Goal: Information Seeking & Learning: Learn about a topic

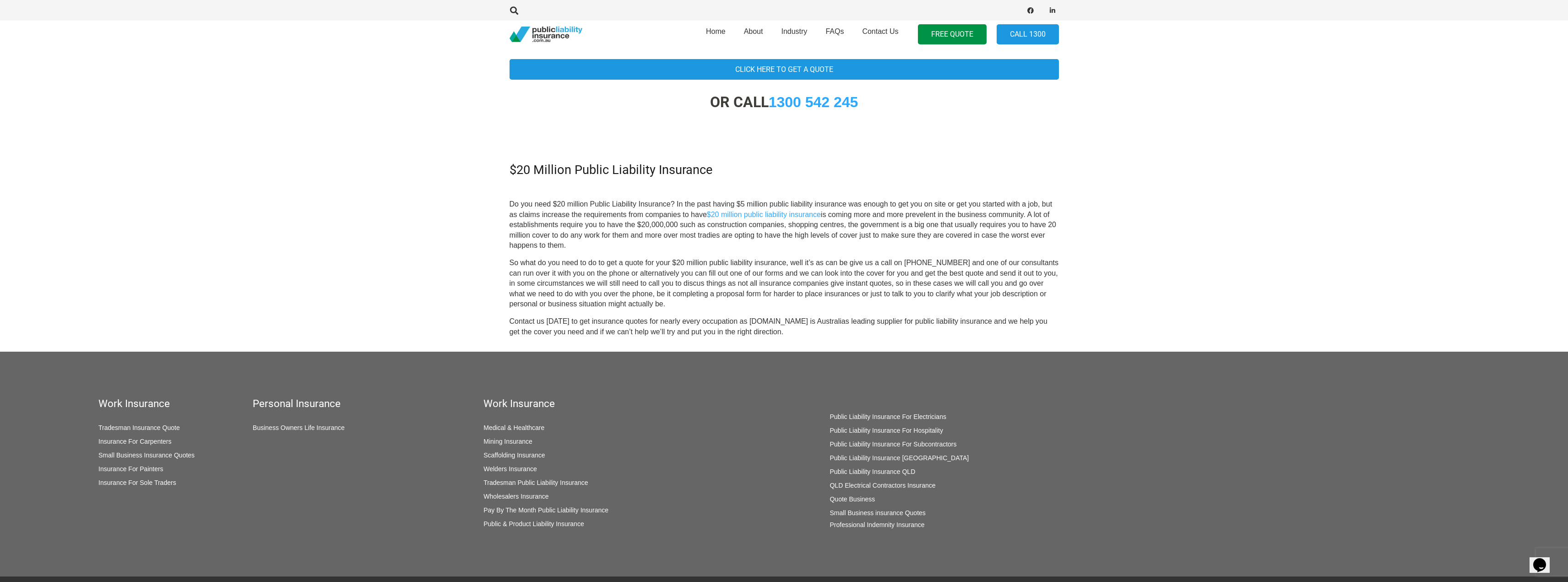
scroll to position [275, 0]
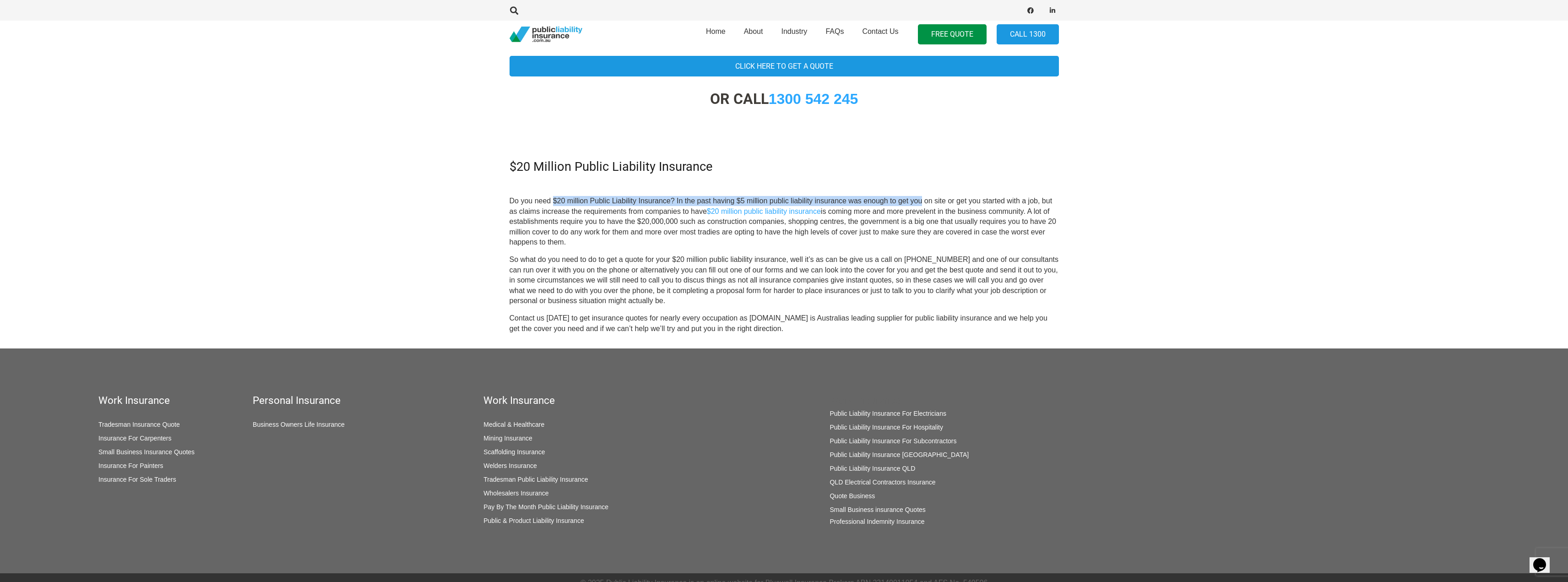
drag, startPoint x: 555, startPoint y: 201, endPoint x: 922, endPoint y: 203, distance: 367.0
click at [922, 203] on p "Do you need $20 million Public Liability Insurance? In the past having $5 milli…" at bounding box center [784, 221] width 549 height 51
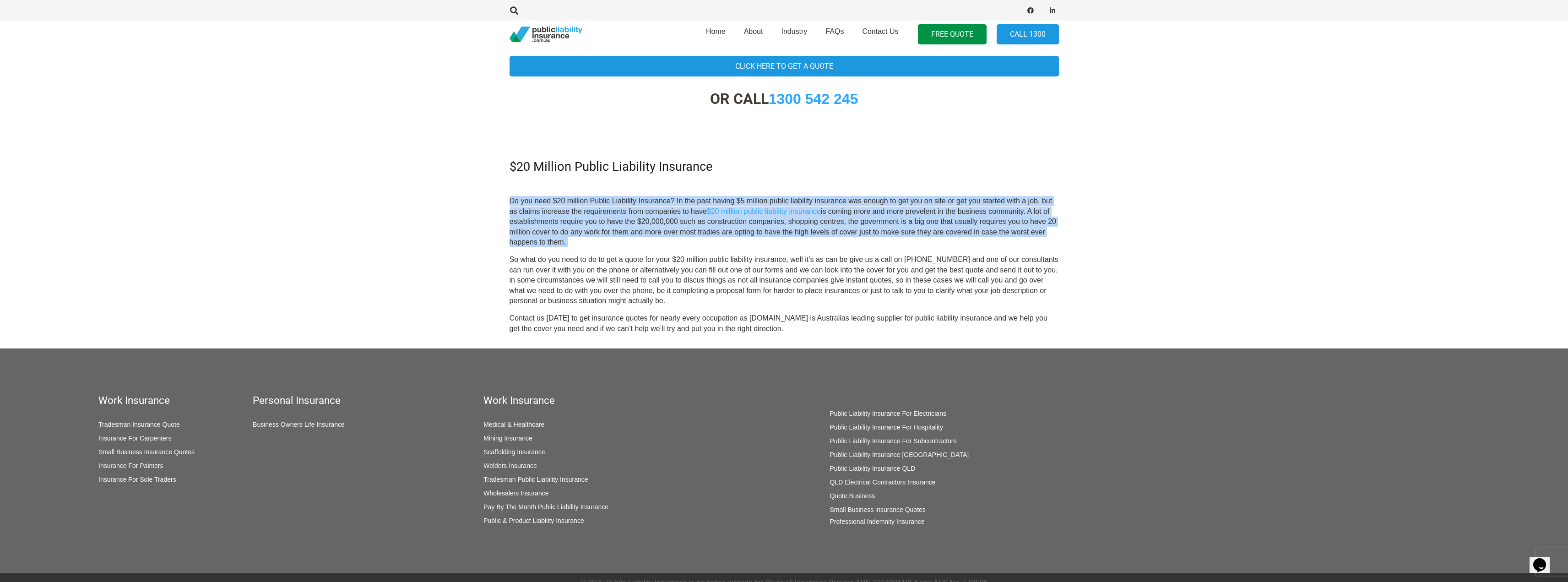
click at [922, 203] on p "Do you need $20 million Public Liability Insurance? In the past having $5 milli…" at bounding box center [784, 221] width 549 height 51
click at [916, 202] on p "Do you need $20 million Public Liability Insurance? In the past having $5 milli…" at bounding box center [784, 221] width 549 height 51
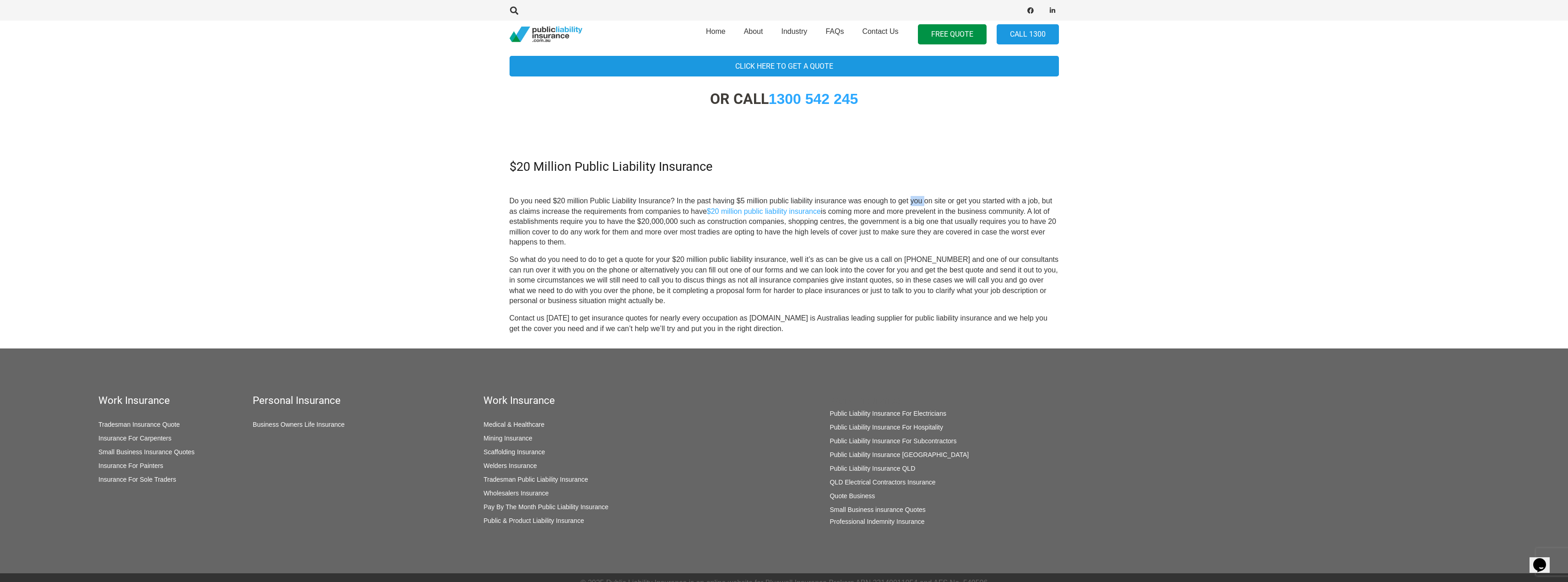
click at [916, 202] on p "Do you need $20 million Public Liability Insurance? In the past having $5 milli…" at bounding box center [784, 221] width 549 height 51
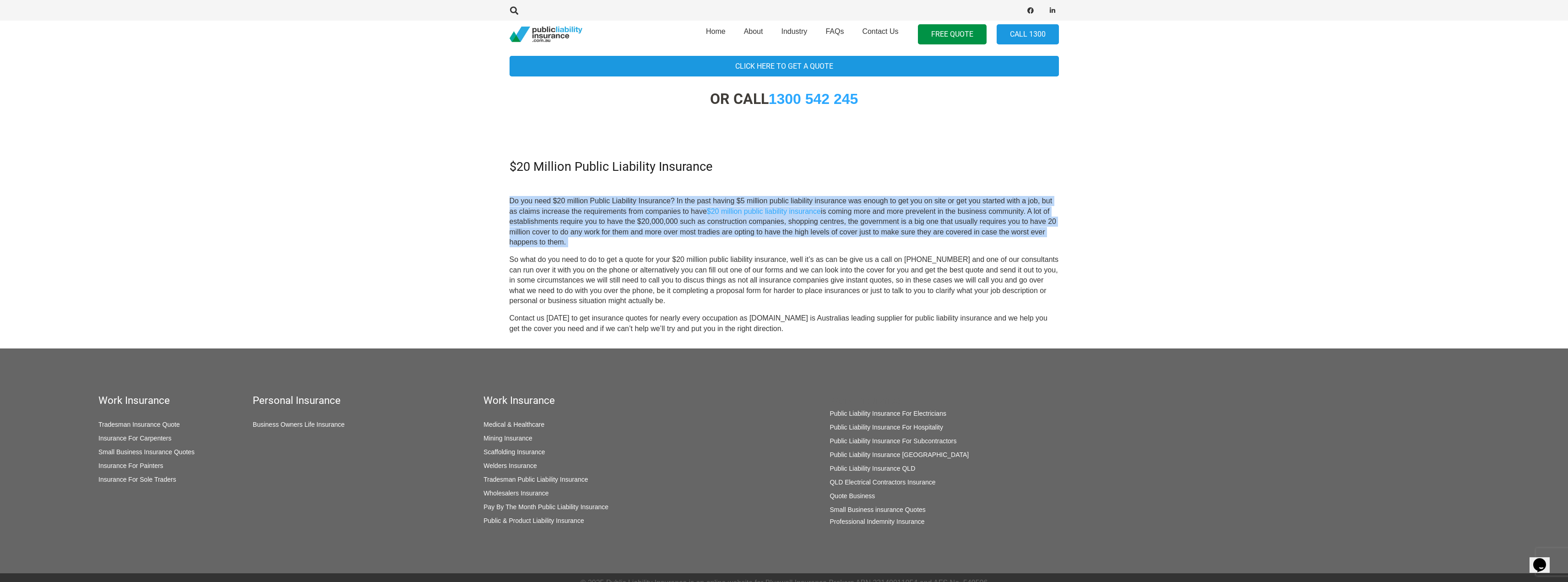
click at [916, 202] on p "Do you need $20 million Public Liability Insurance? In the past having $5 milli…" at bounding box center [784, 221] width 549 height 51
click at [915, 202] on p "Do you need $20 million Public Liability Insurance? In the past having $5 milli…" at bounding box center [784, 221] width 549 height 51
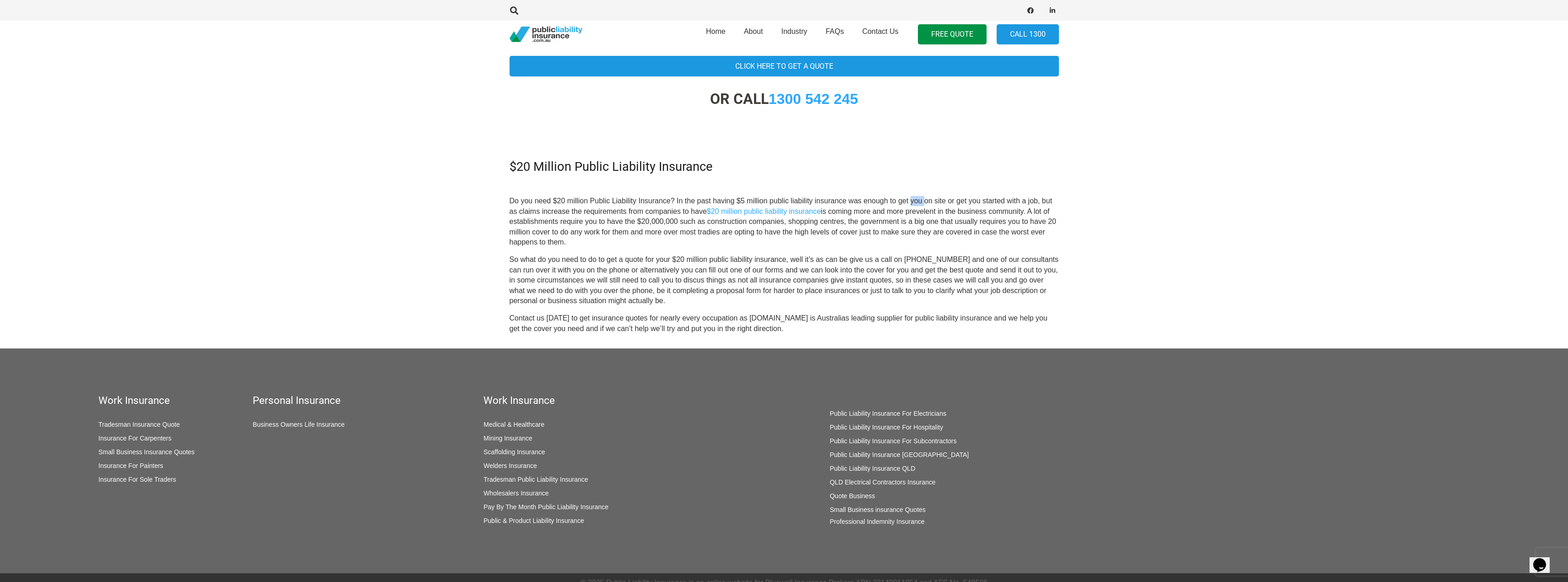
click at [915, 202] on p "Do you need $20 million Public Liability Insurance? In the past having $5 milli…" at bounding box center [784, 221] width 549 height 51
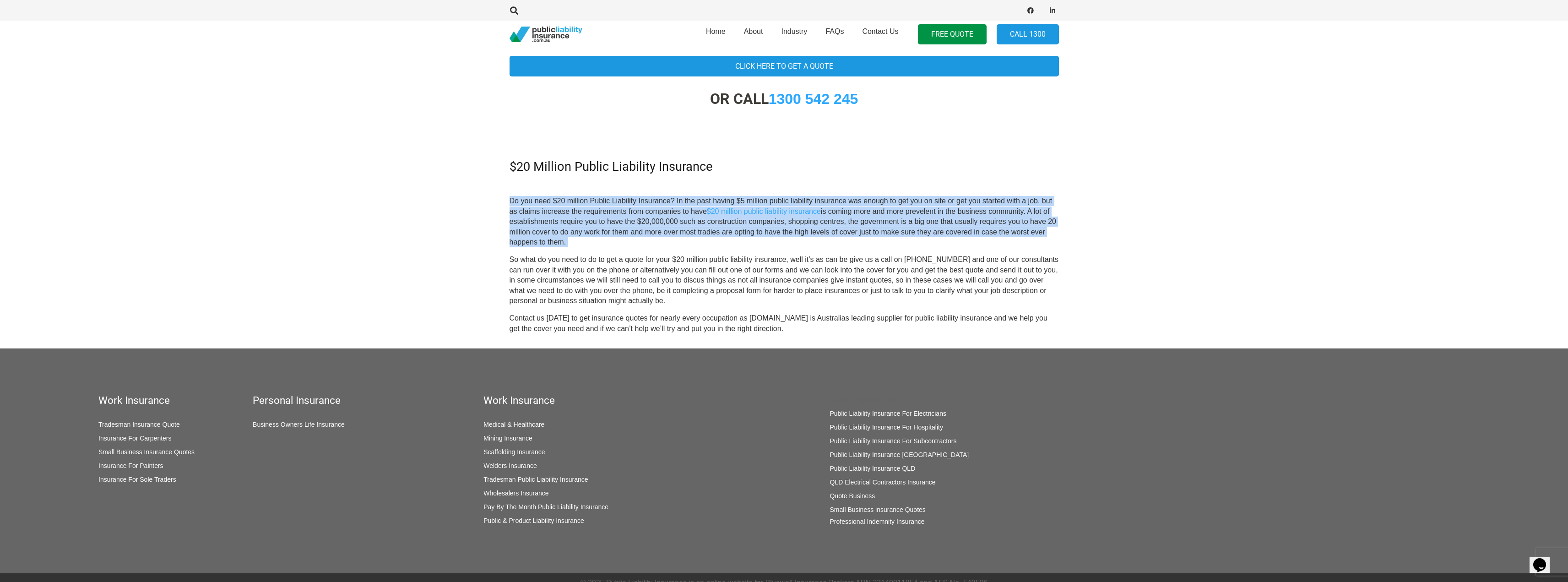
click at [915, 202] on p "Do you need $20 million Public Liability Insurance? In the past having $5 milli…" at bounding box center [784, 221] width 549 height 51
